Goal: Navigation & Orientation: Find specific page/section

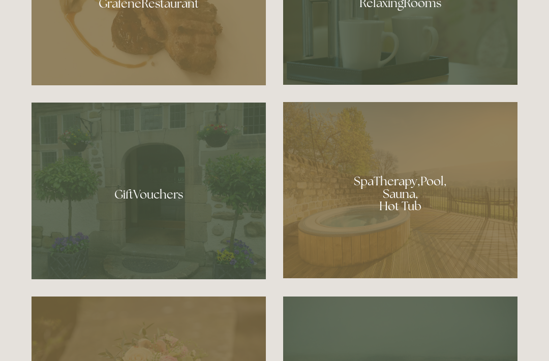
scroll to position [700, 0]
click at [464, 221] on div at bounding box center [400, 190] width 234 height 176
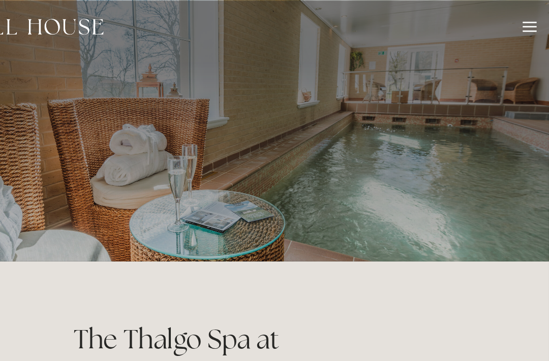
click at [528, 23] on div at bounding box center [533, 23] width 11 height 11
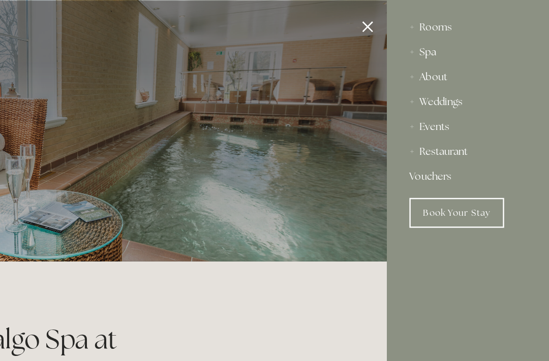
click at [435, 24] on div "Rooms" at bounding box center [483, 22] width 96 height 20
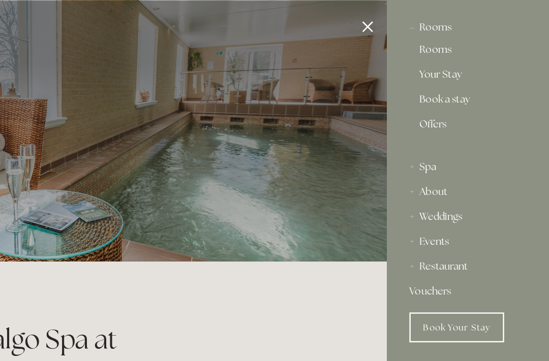
click at [443, 104] on link "Offers" at bounding box center [482, 106] width 79 height 16
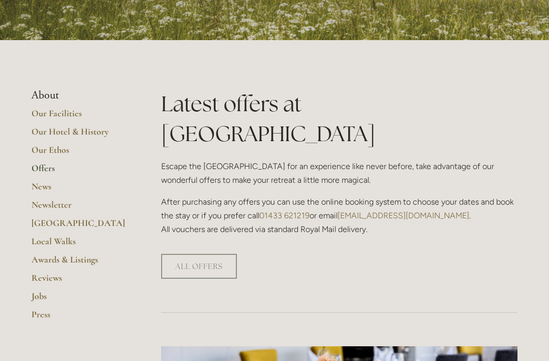
scroll to position [173, 0]
click at [65, 275] on link "Reviews" at bounding box center [80, 281] width 97 height 18
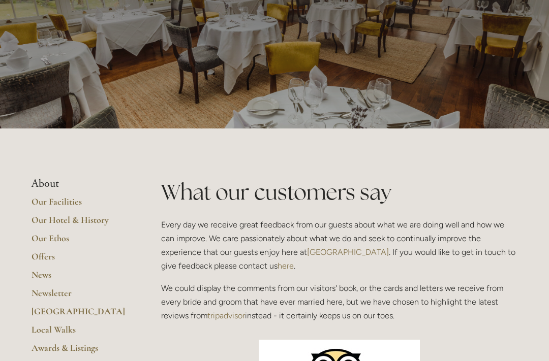
scroll to position [85, 0]
click at [54, 258] on link "Offers" at bounding box center [80, 260] width 97 height 18
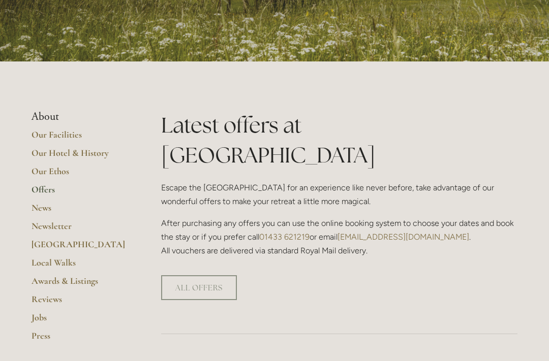
scroll to position [150, 0]
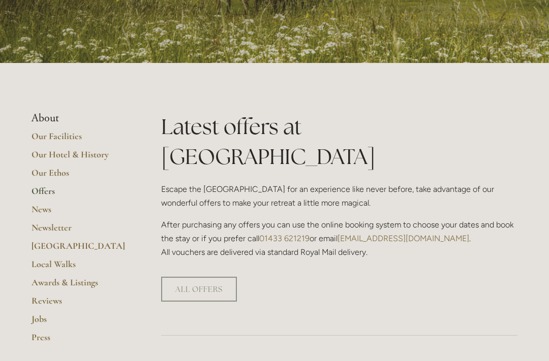
click at [50, 210] on link "News" at bounding box center [80, 213] width 97 height 18
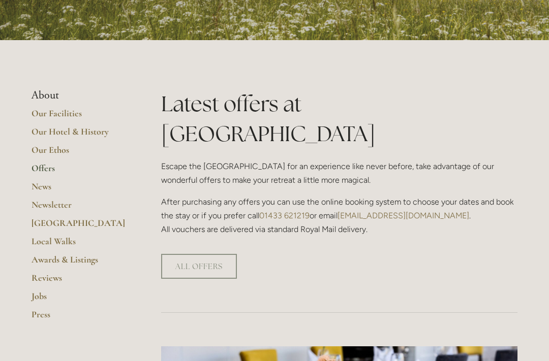
click at [49, 314] on link "Press" at bounding box center [80, 318] width 97 height 18
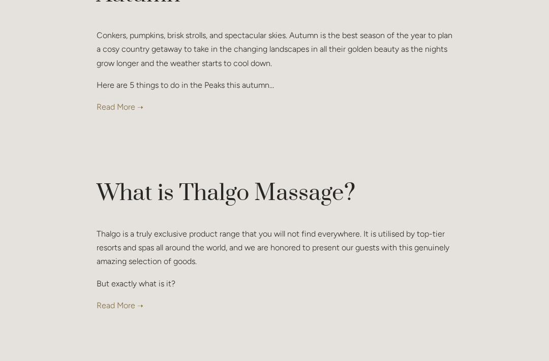
scroll to position [3620, 0]
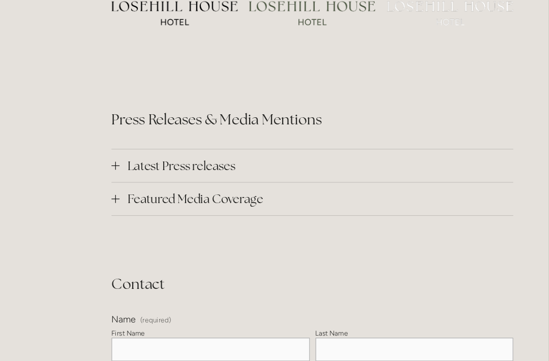
scroll to position [3283, 0]
